Goal: Navigation & Orientation: Understand site structure

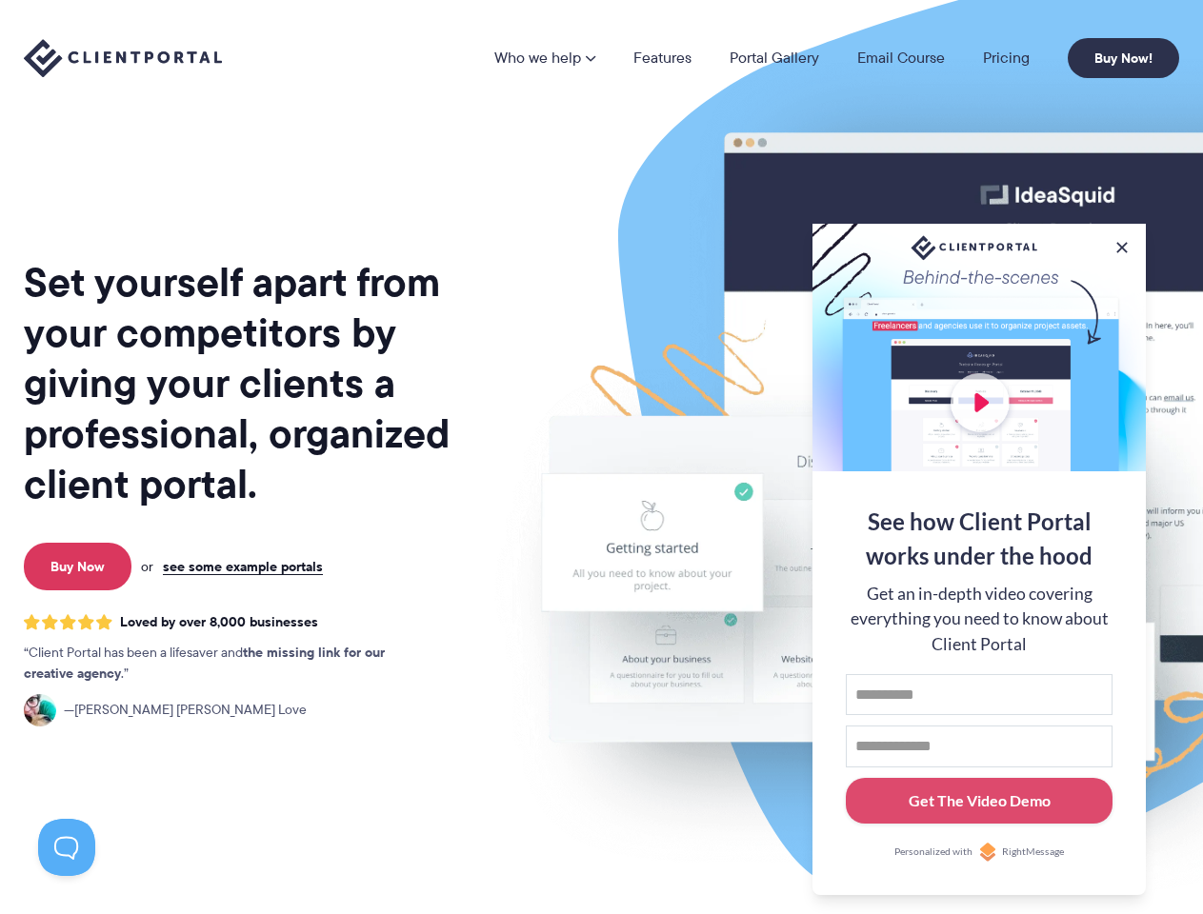
click at [601, 457] on img at bounding box center [995, 471] width 1068 height 913
click at [546, 58] on link "Who we help" at bounding box center [544, 57] width 101 height 15
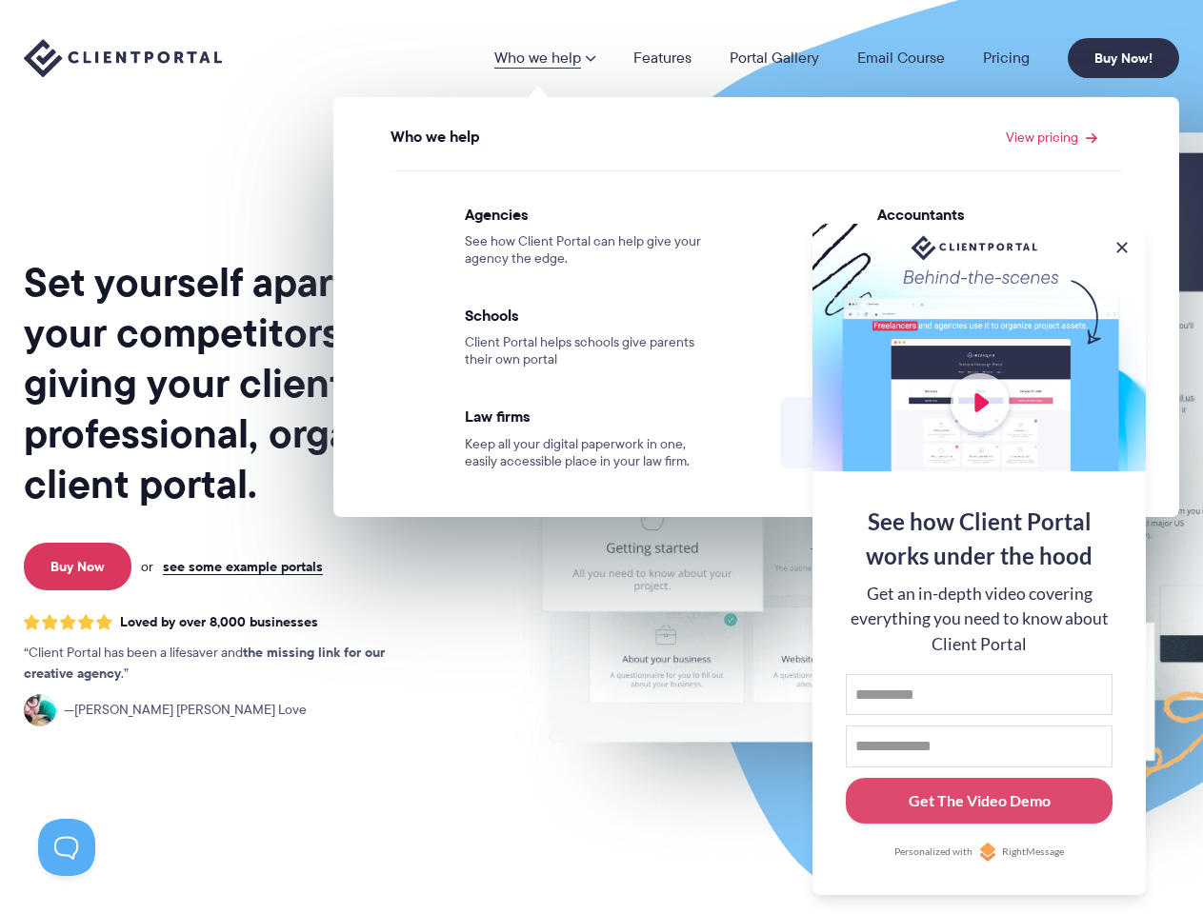
click at [1122, 244] on button at bounding box center [1121, 247] width 19 height 19
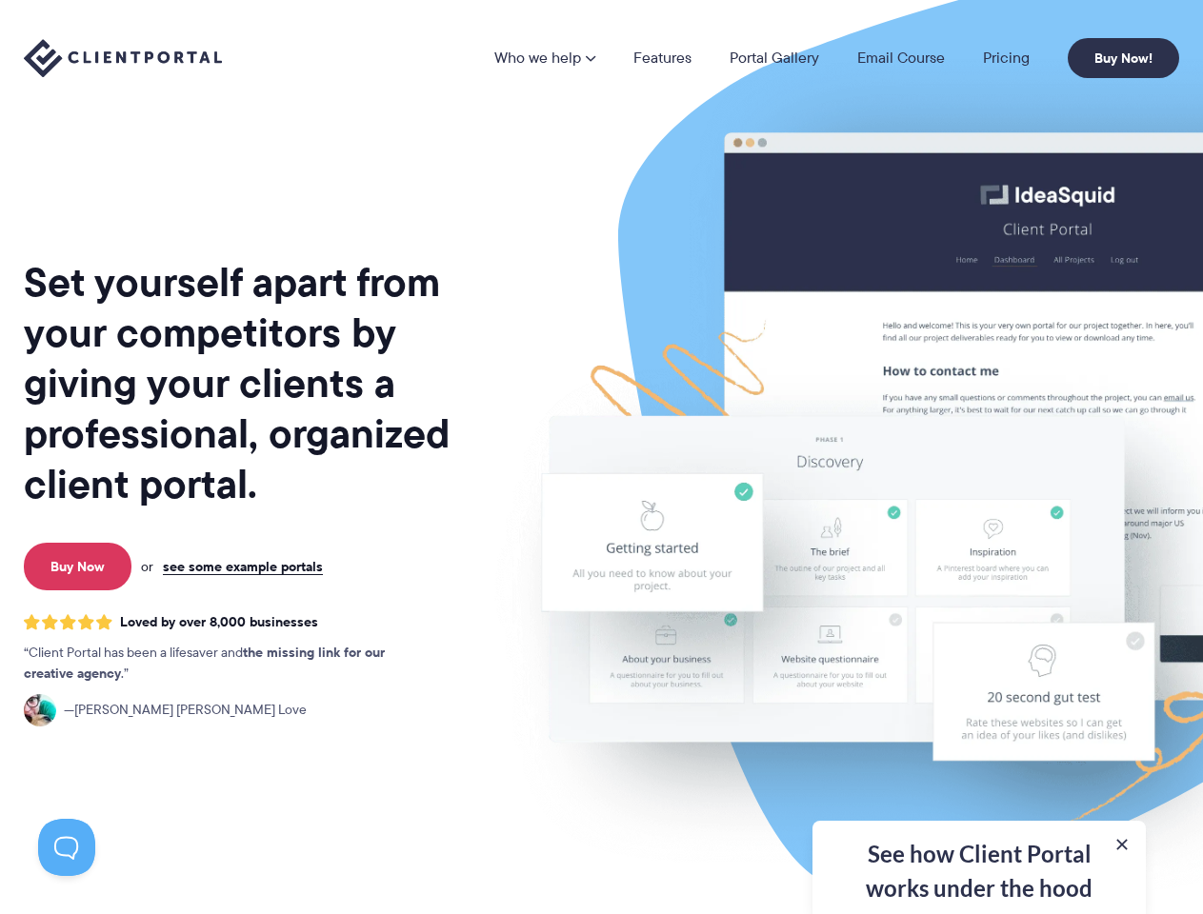
click at [979, 557] on img at bounding box center [995, 471] width 1068 height 913
click at [67, 848] on button at bounding box center [66, 847] width 57 height 57
